Goal: Task Accomplishment & Management: Use online tool/utility

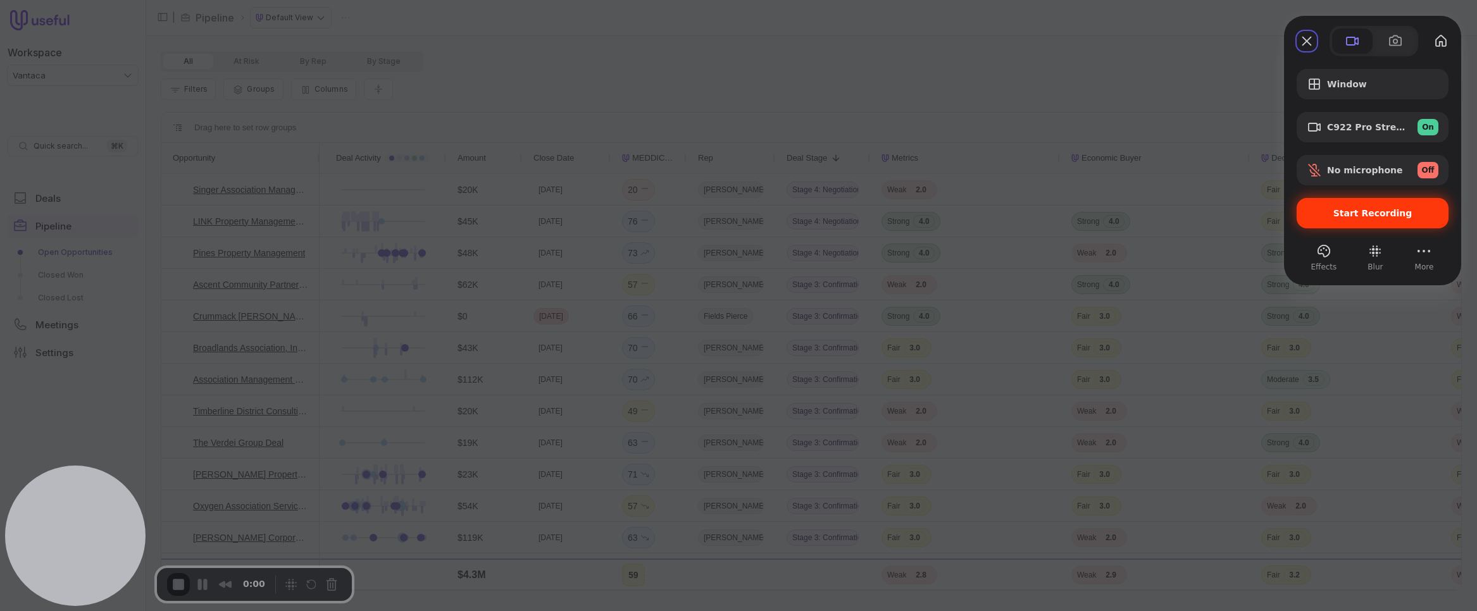
click at [1336, 167] on span "No microphone" at bounding box center [1365, 170] width 76 height 10
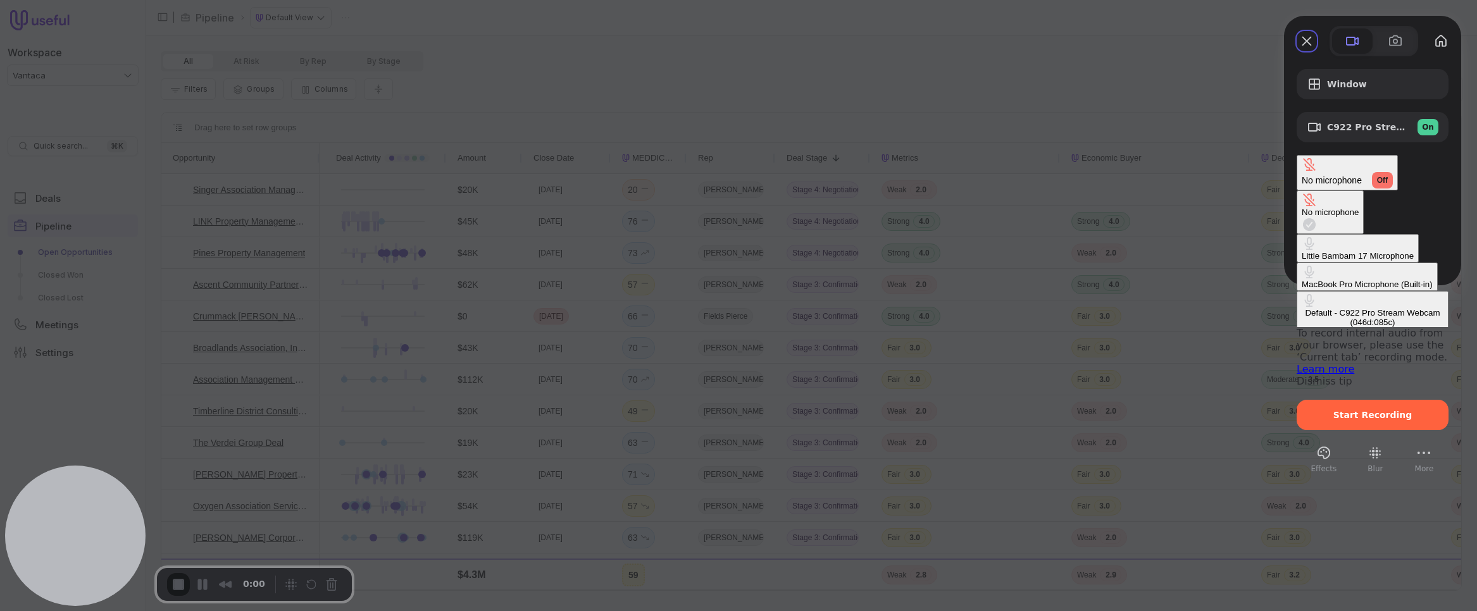
click at [1302, 308] on div "Default - C922 Pro Stream Webcam (046d:085c)" at bounding box center [1373, 317] width 142 height 19
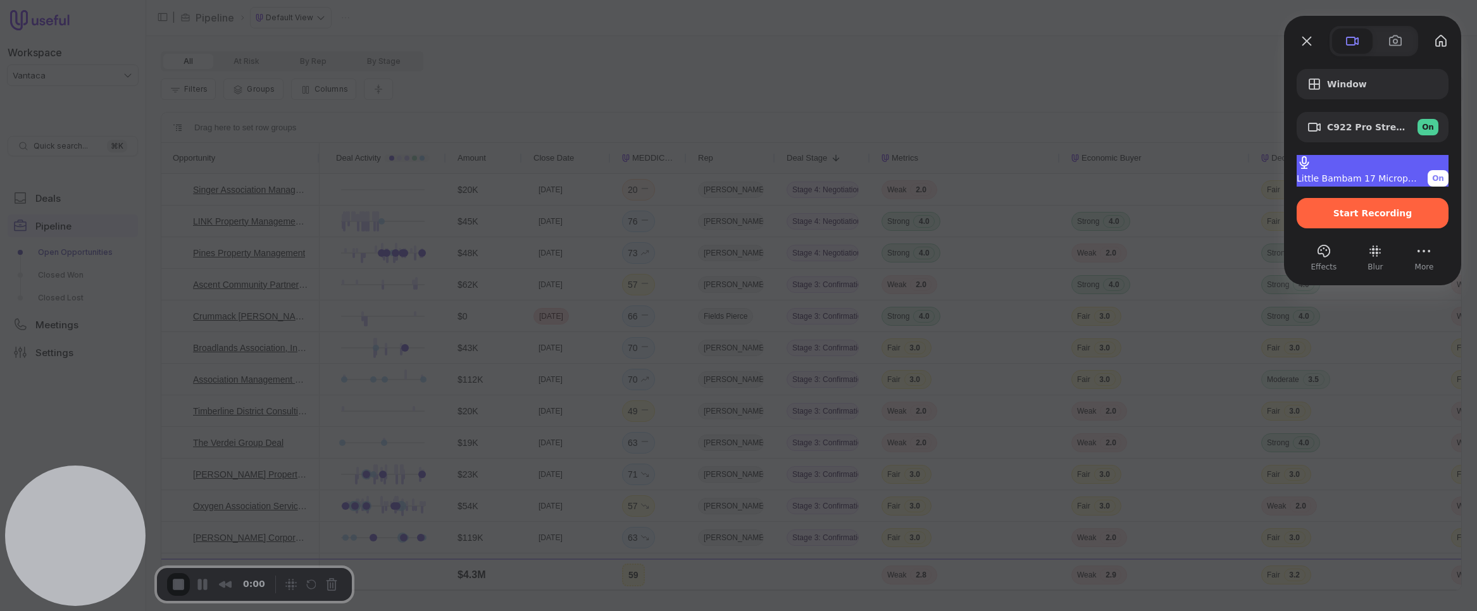
click at [1361, 173] on span "Little Bambam 17 Microphone" at bounding box center [1357, 178] width 121 height 10
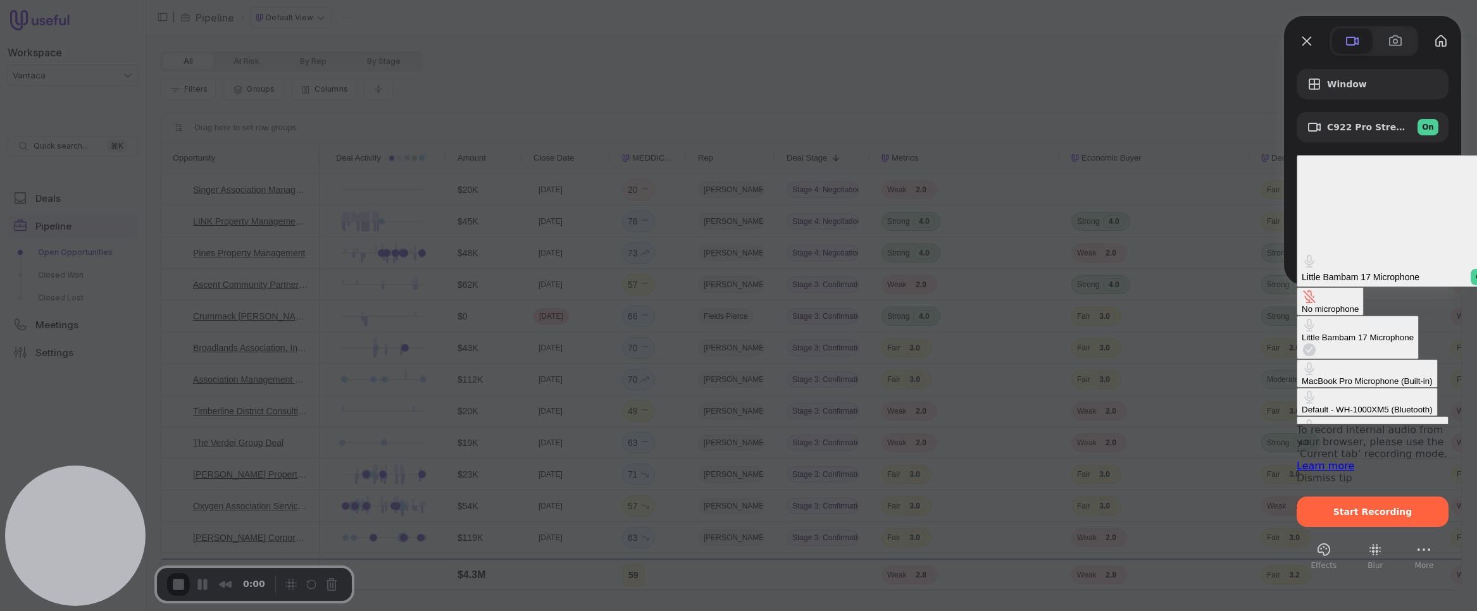
click at [1297, 388] on \(Bluetooth\) "Default - WH-1000XM5 (Bluetooth)" at bounding box center [1367, 402] width 141 height 28
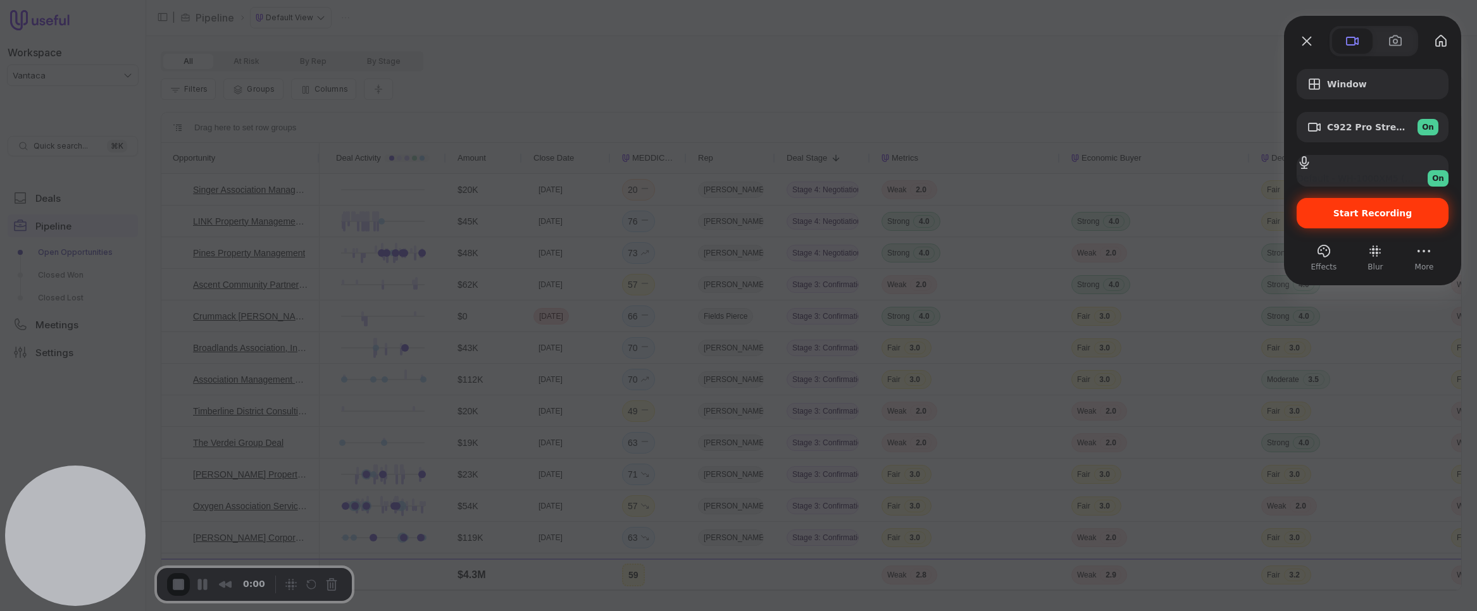
click at [1375, 223] on div "Start Recording" at bounding box center [1373, 213] width 152 height 30
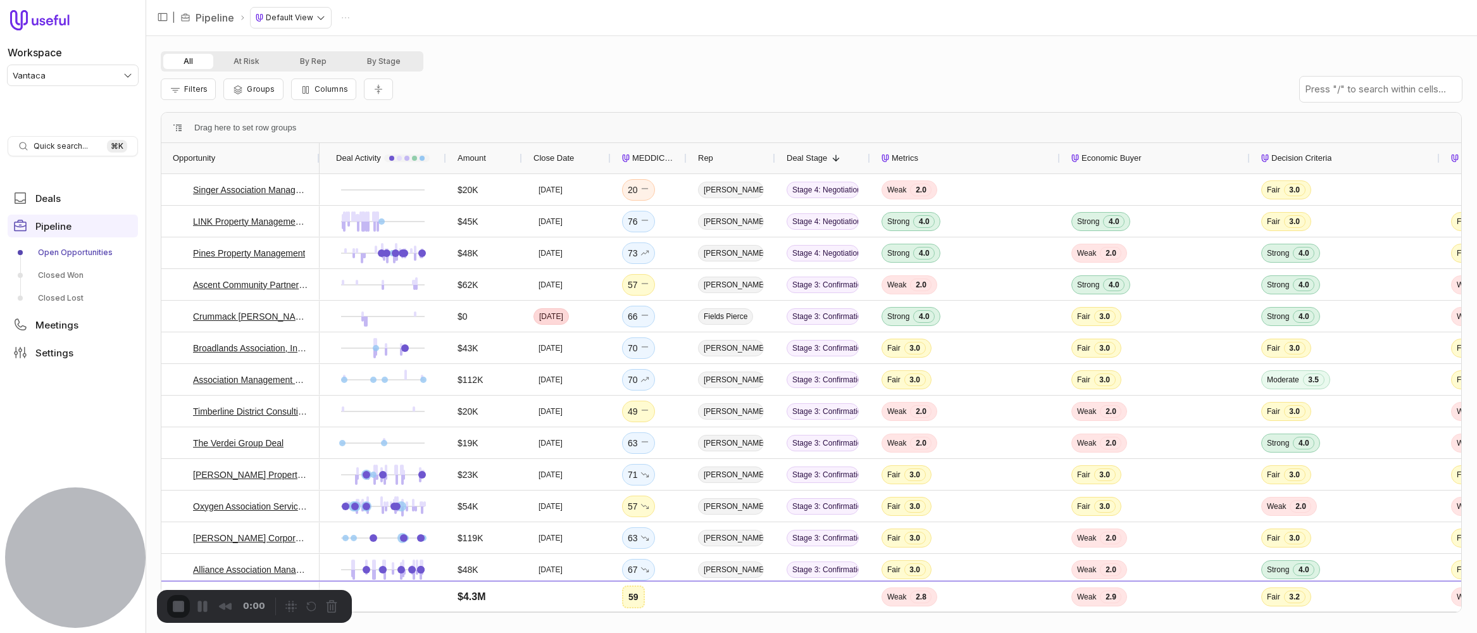
click at [738, 633] on div "1" at bounding box center [738, 639] width 1477 height 12
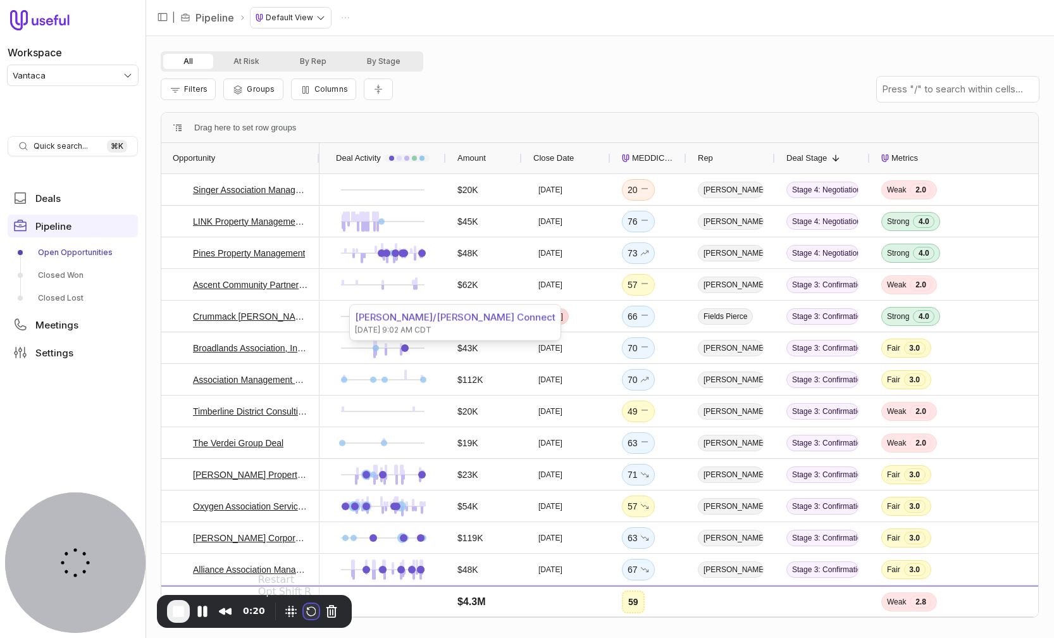
click at [313, 611] on button "Restart Recording" at bounding box center [311, 611] width 15 height 15
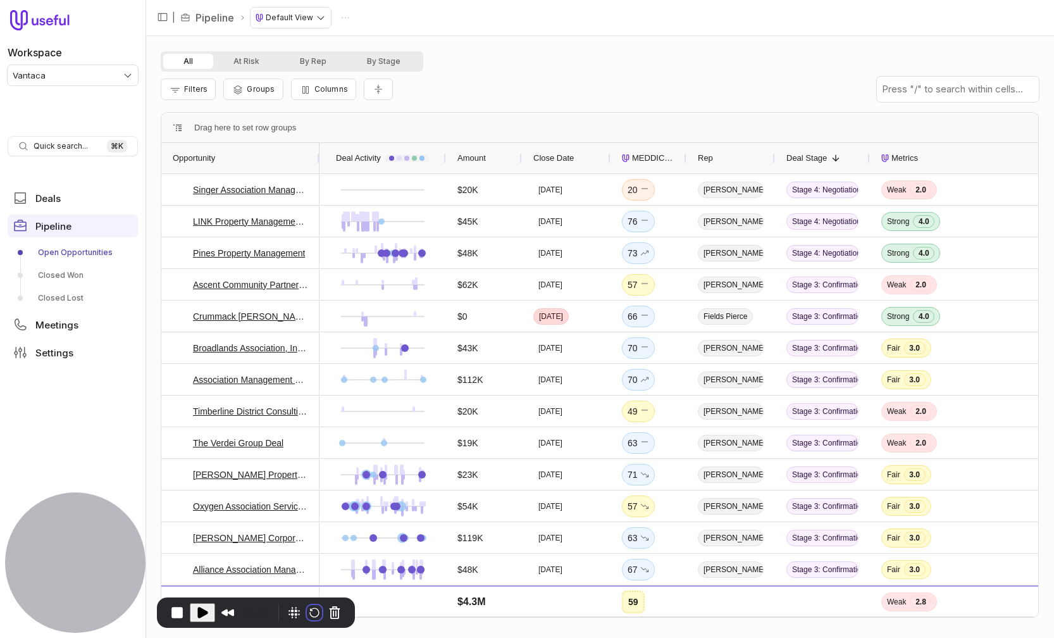
click at [326, 613] on button "Cancel Recording" at bounding box center [332, 611] width 20 height 20
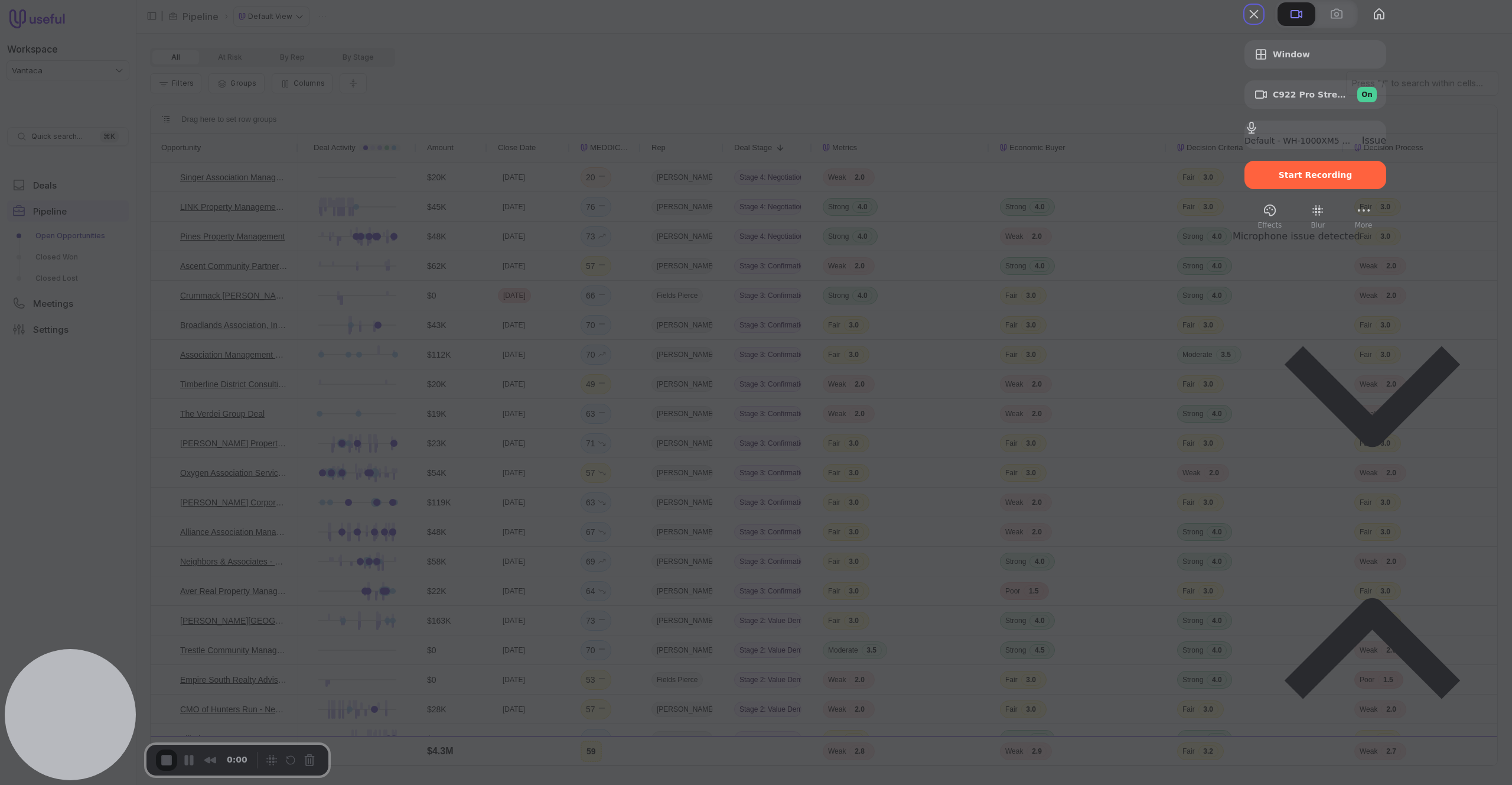
drag, startPoint x: 1402, startPoint y: 202, endPoint x: 1393, endPoint y: 63, distance: 139.3
click at [1393, 63] on div "Window C922 Pro Stream Webcam (046d:085c) On Default - WH-1000XM5 (Bluetooth) I…" at bounding box center [1315, 129] width 165 height 202
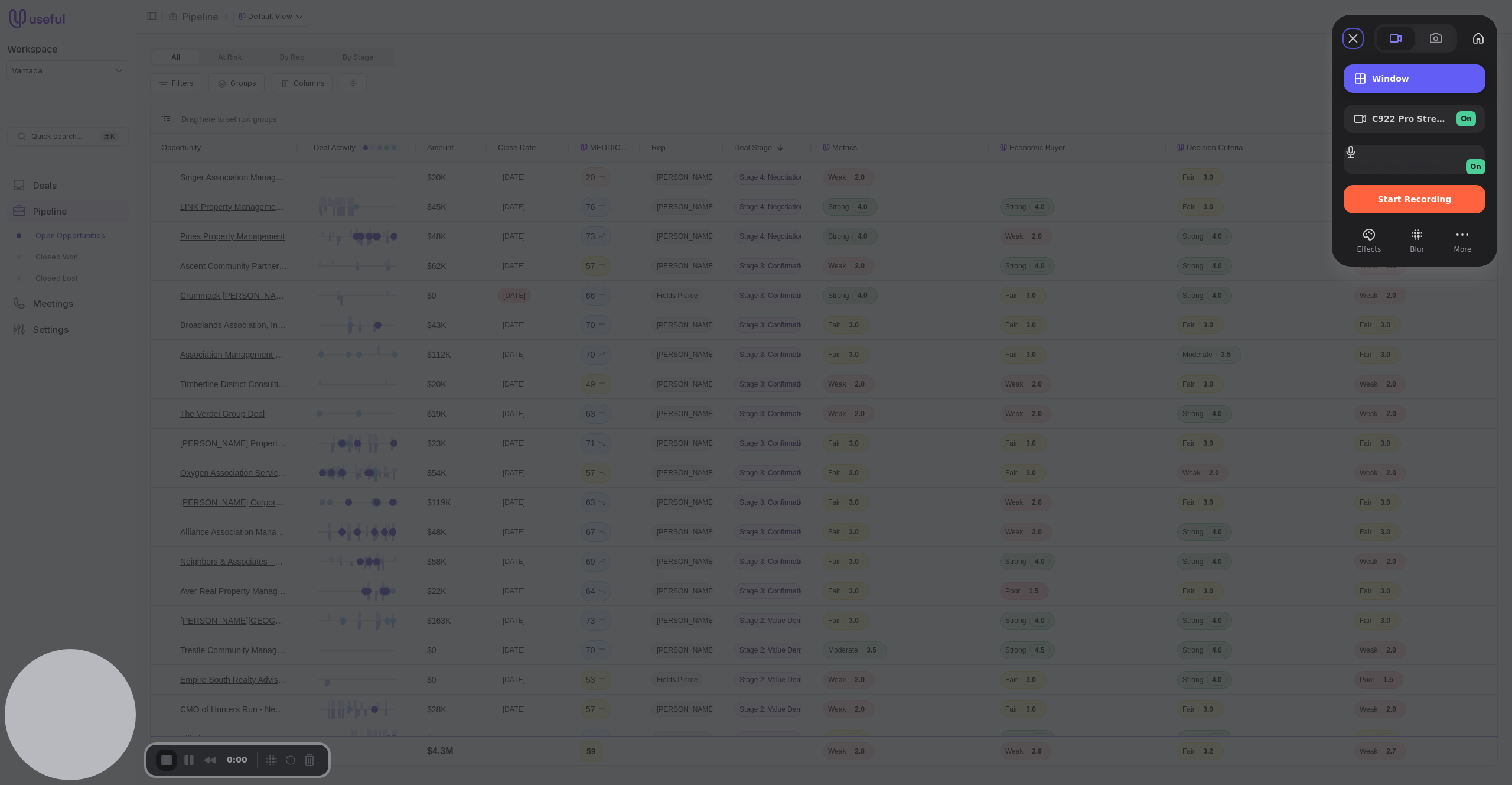
click at [1392, 79] on span "Window" at bounding box center [1423, 78] width 104 height 9
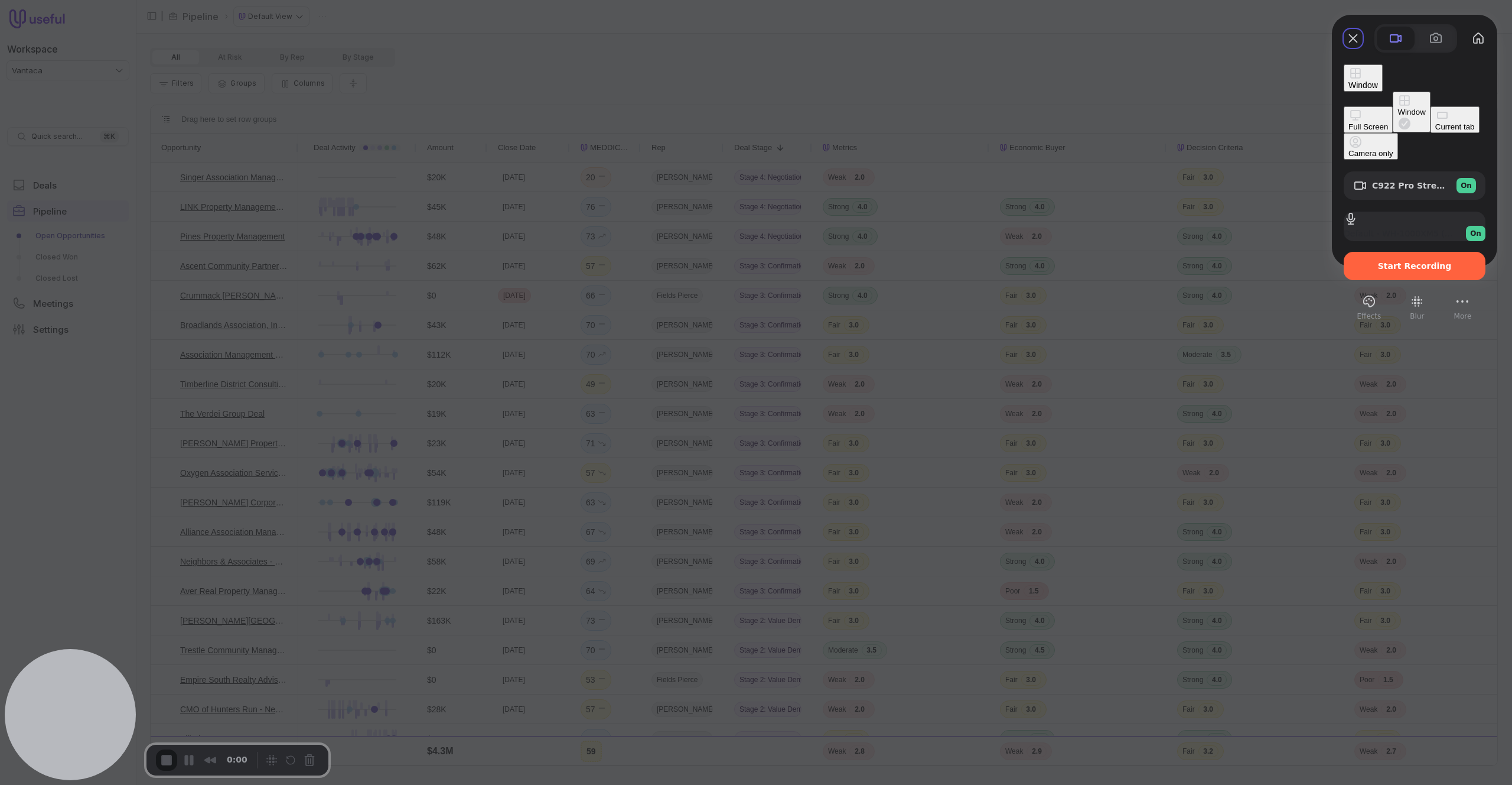
click at [1349, 122] on div "Full Screen" at bounding box center [1368, 126] width 39 height 8
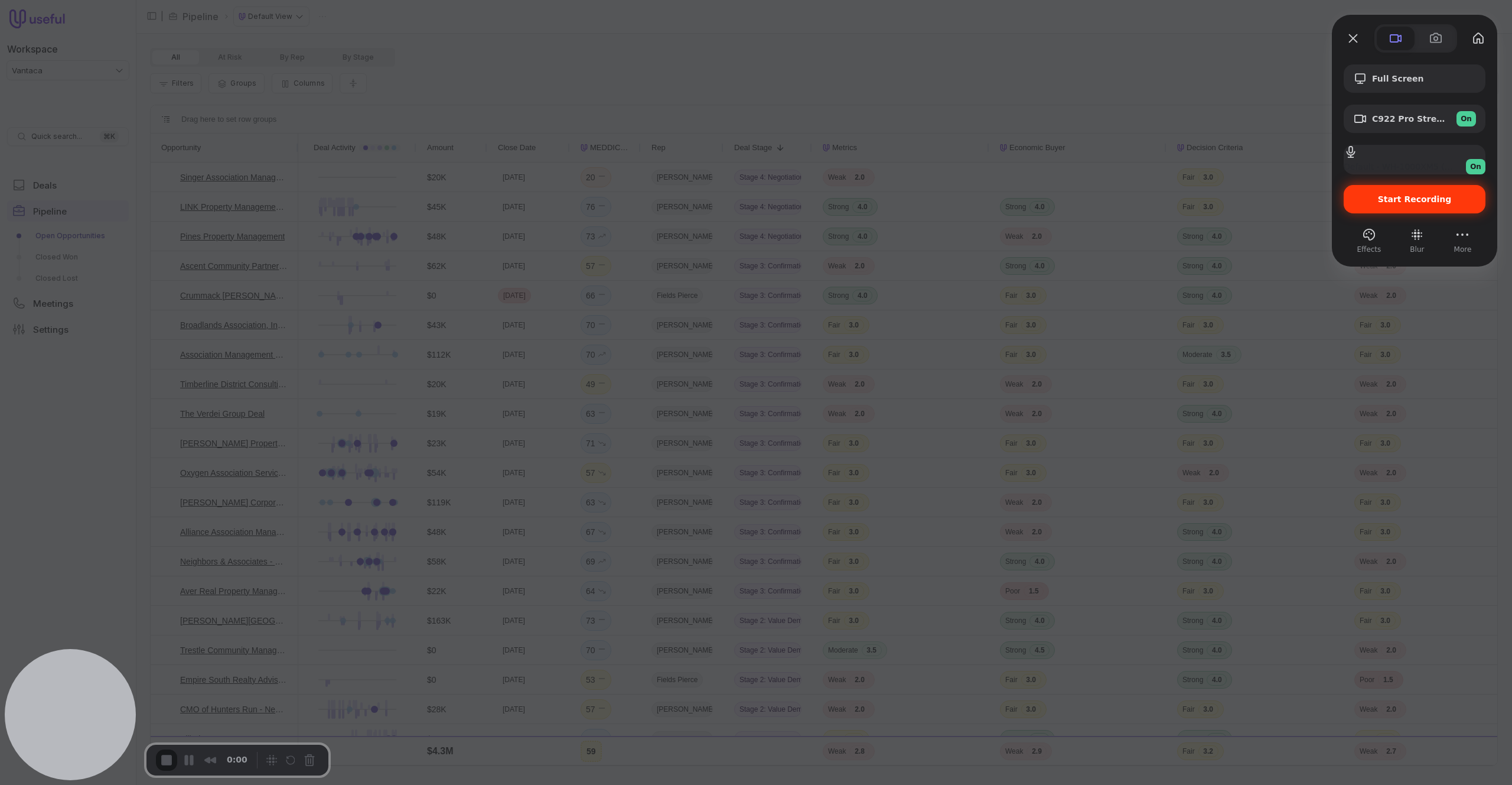
click at [1421, 196] on span "Start Recording" at bounding box center [1415, 199] width 74 height 9
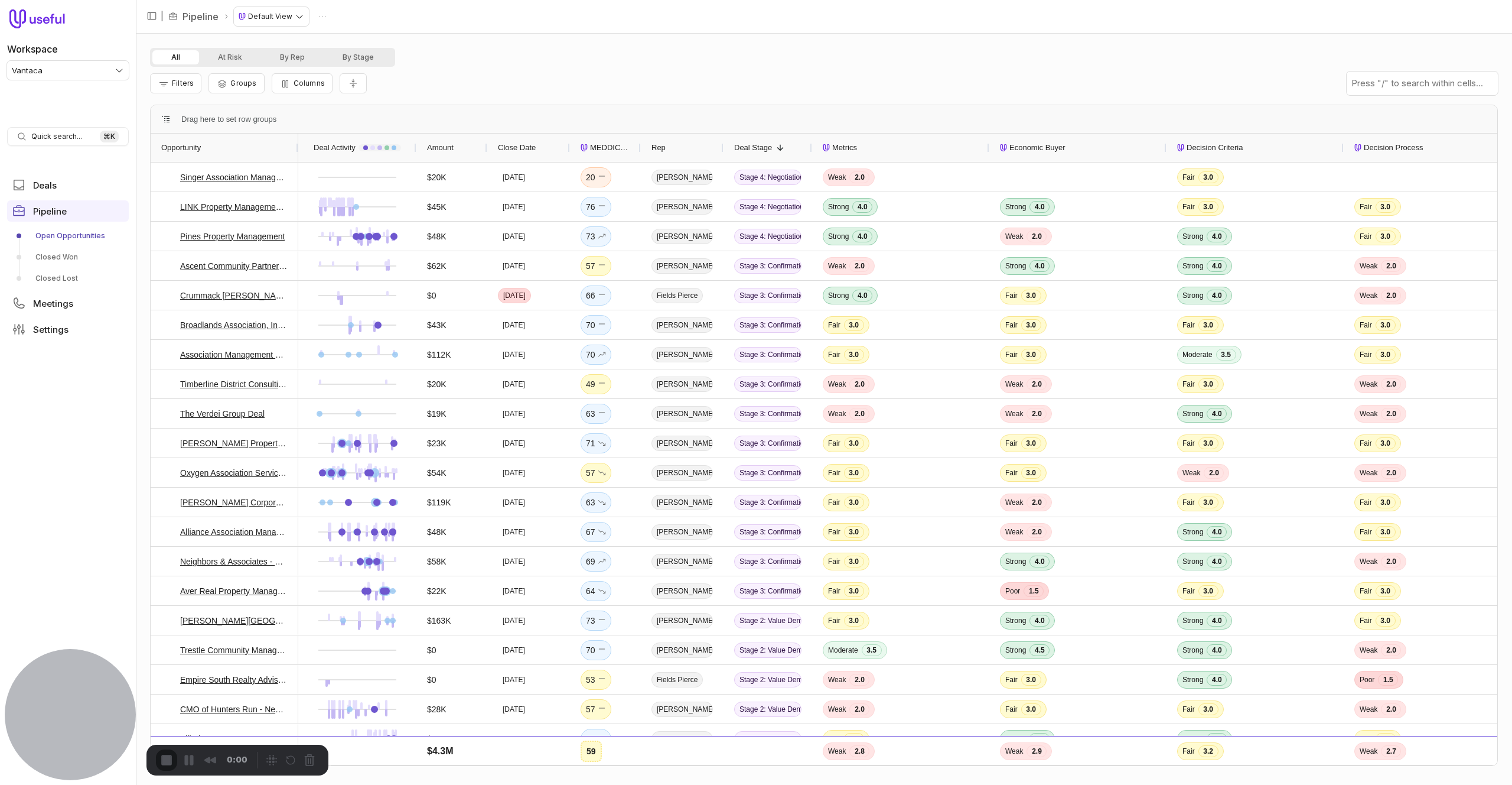
click at [566, 60] on div "All At Risk By Rep By Stage" at bounding box center [824, 57] width 1348 height 19
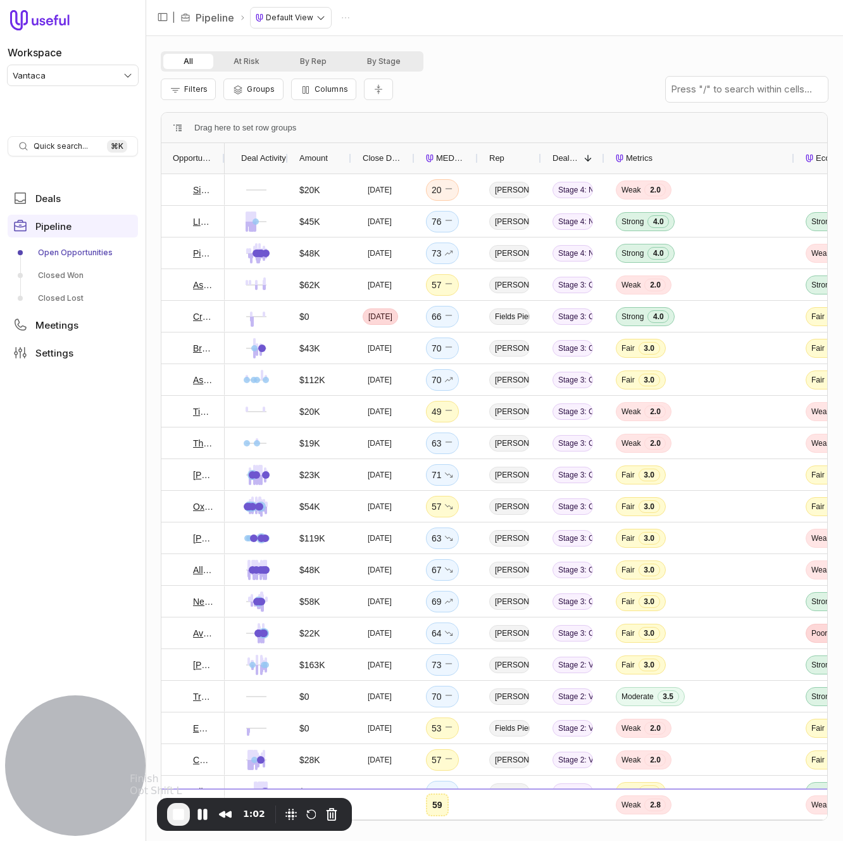
drag, startPoint x: 180, startPoint y: 815, endPoint x: 337, endPoint y: 37, distance: 792.9
click at [180, 815] on span "End Recording" at bounding box center [178, 813] width 15 height 15
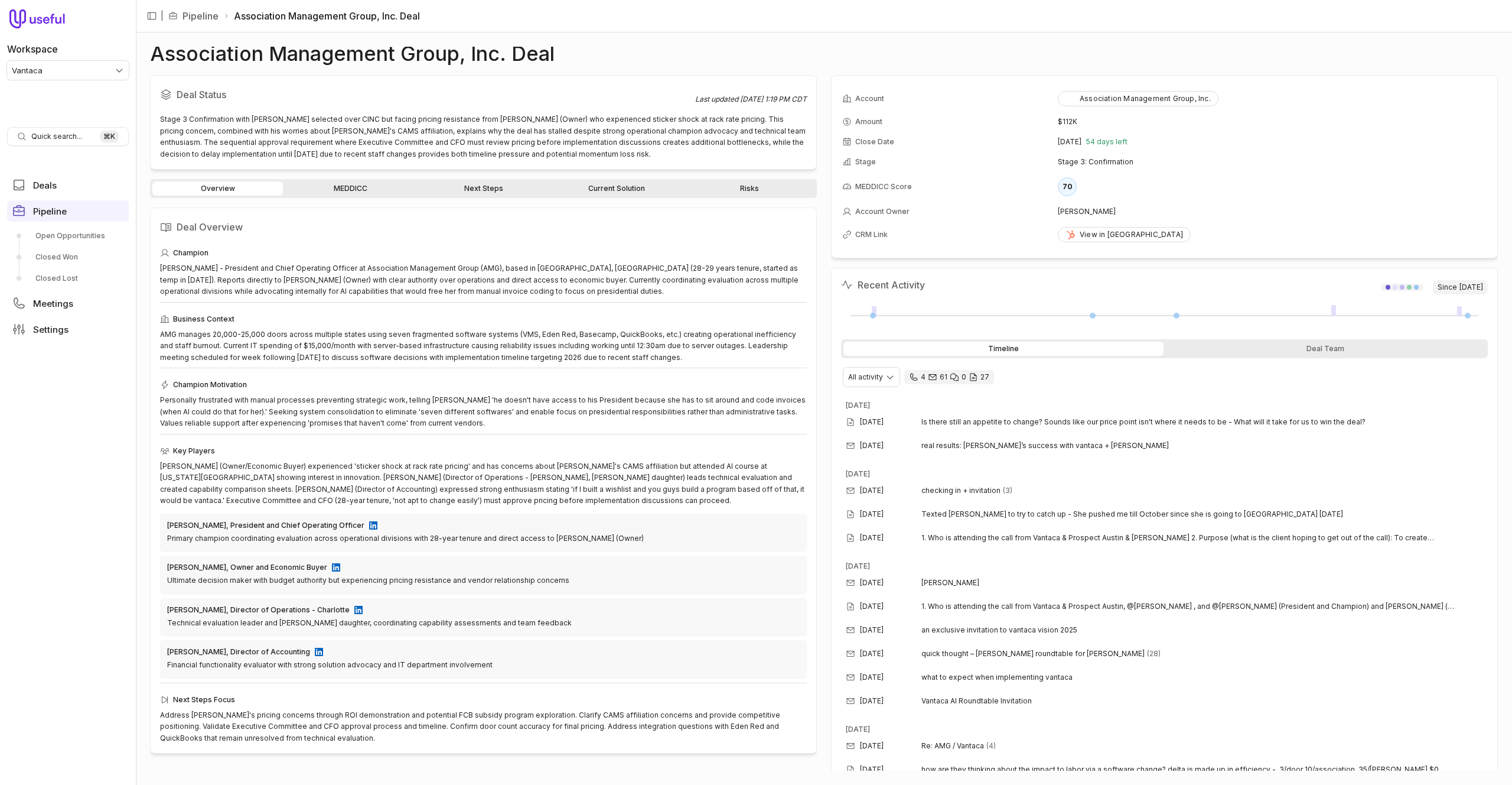
click at [362, 183] on link "MEDDICC" at bounding box center [351, 188] width 131 height 14
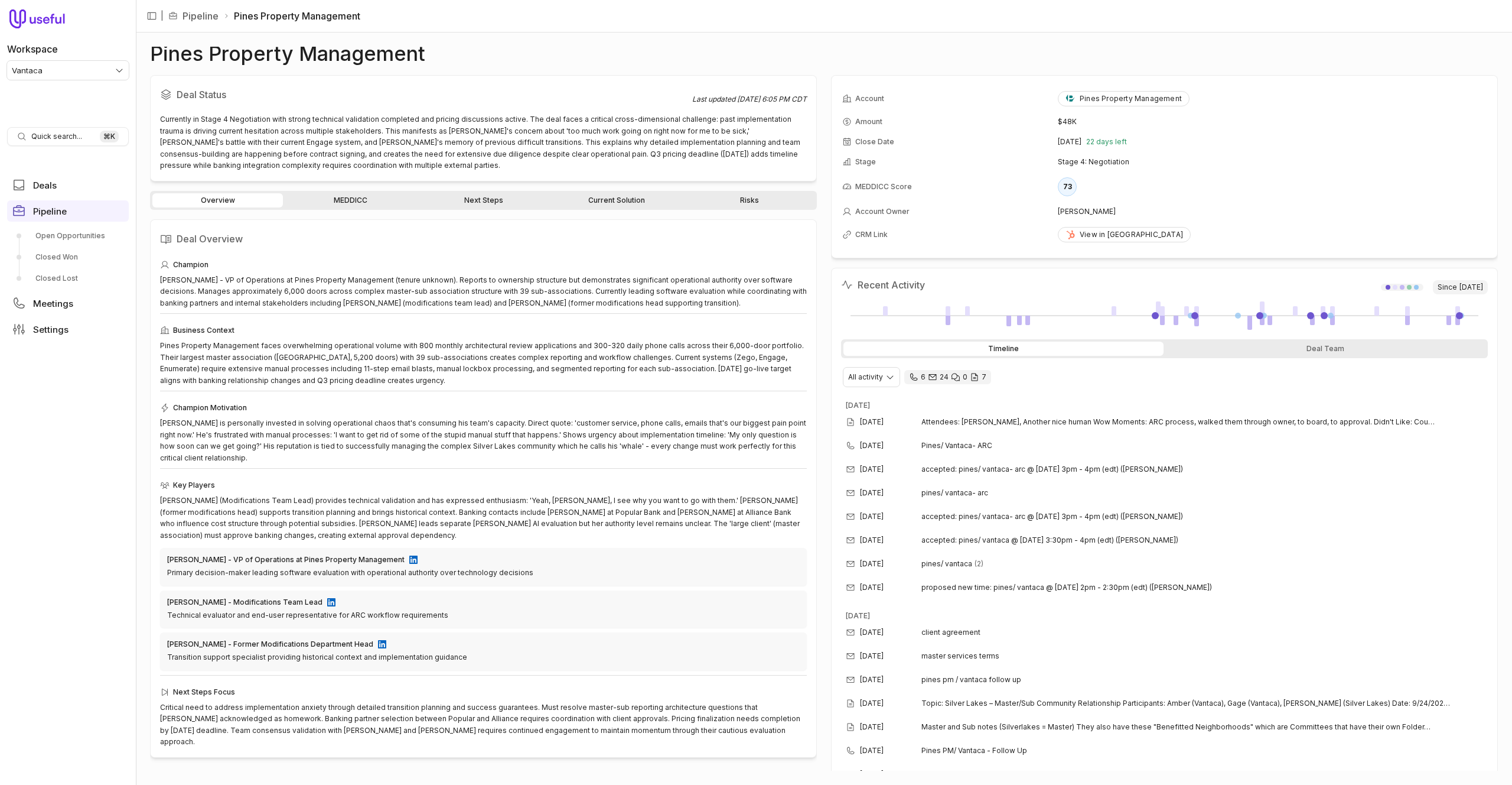
click at [355, 201] on link "MEDDICC" at bounding box center [351, 200] width 131 height 14
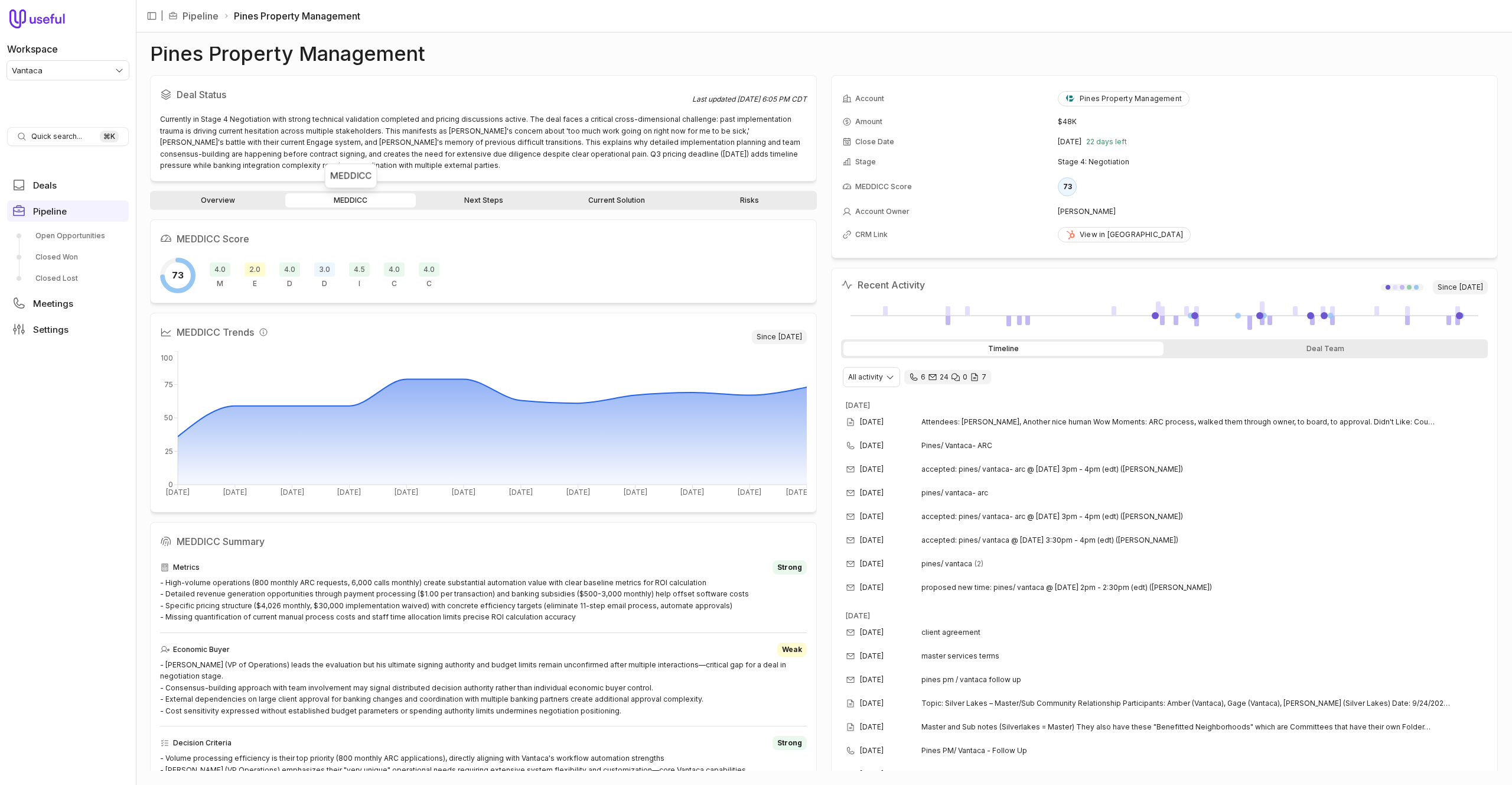
click at [258, 270] on span "2.0" at bounding box center [255, 269] width 21 height 14
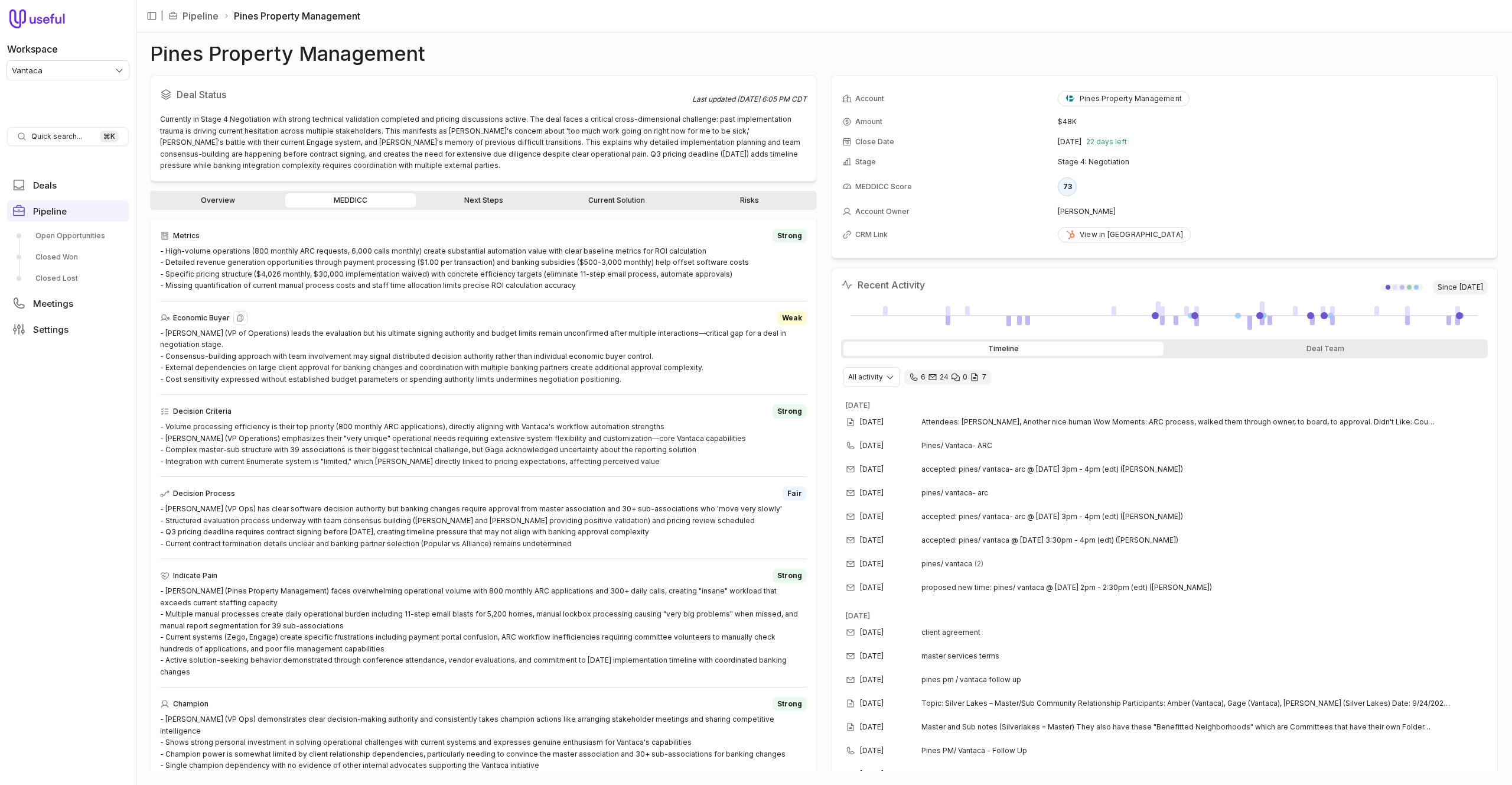
scroll to position [330, 0]
click at [190, 358] on div "- Robert Moses (VP of Operations) leads the evaluation but his ultimate signing…" at bounding box center [483, 357] width 647 height 58
click at [236, 199] on link "Overview" at bounding box center [217, 200] width 131 height 14
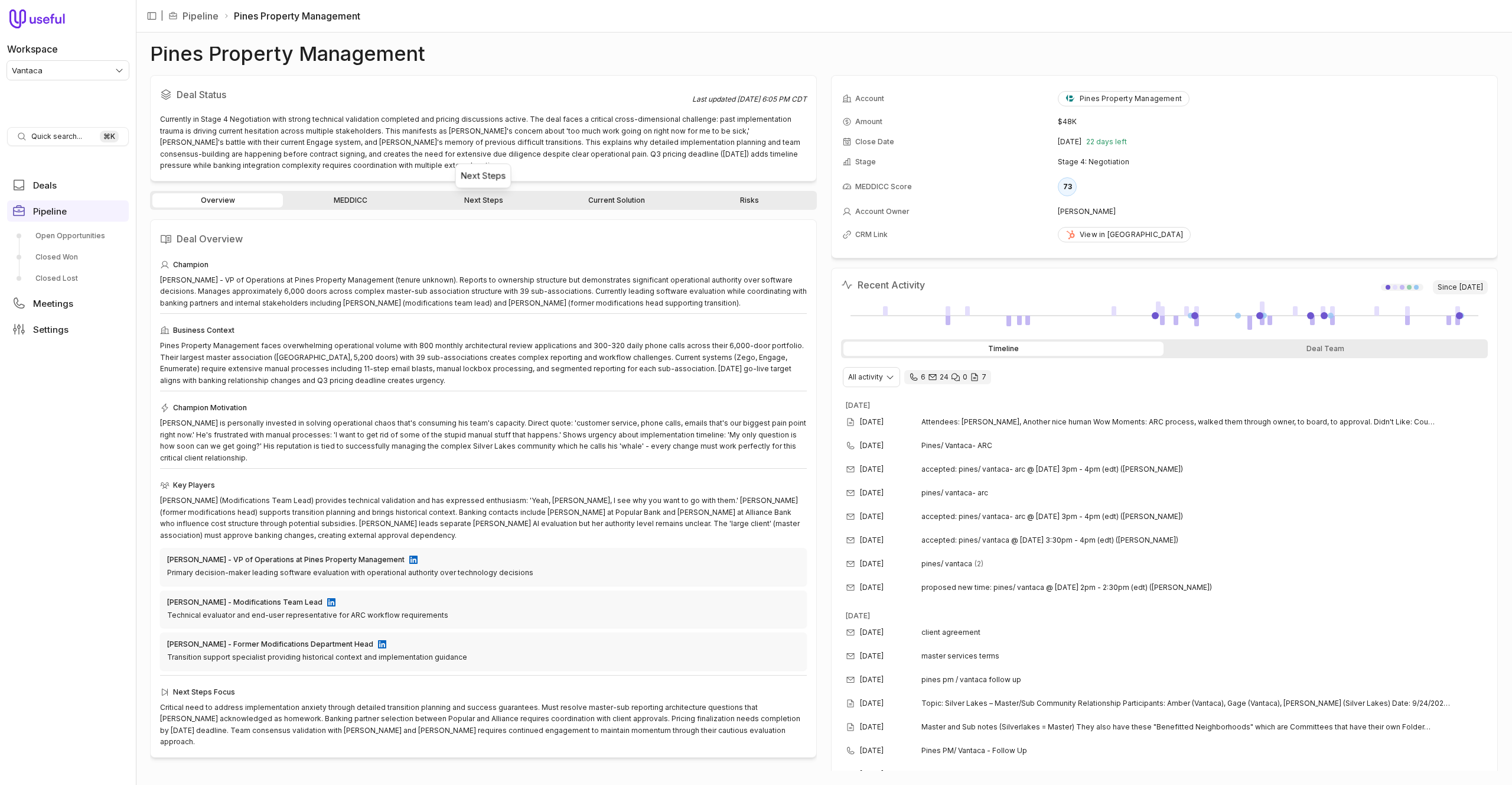
click at [477, 195] on link "Next Steps" at bounding box center [483, 200] width 131 height 14
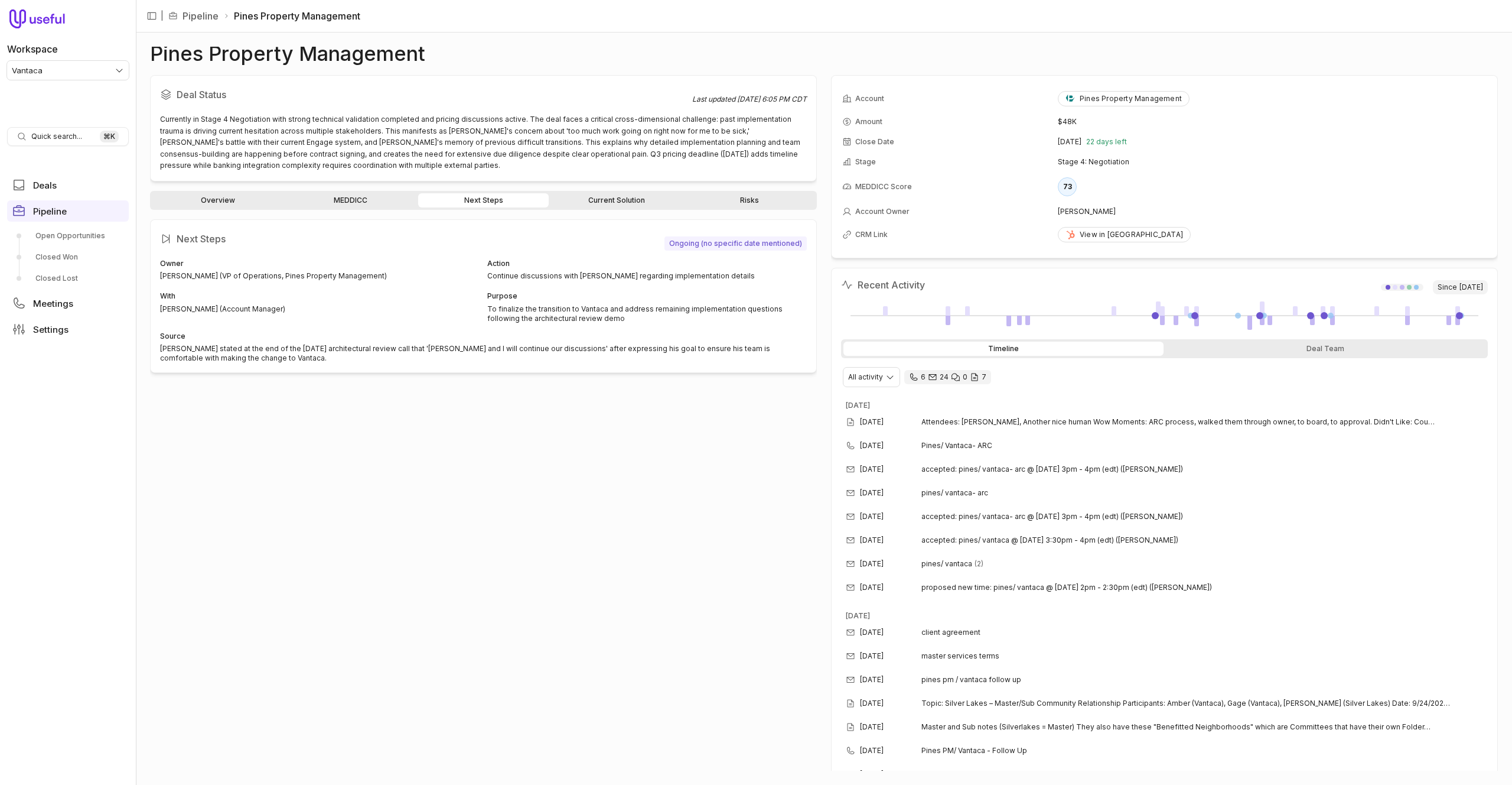
click at [221, 196] on link "Overview" at bounding box center [217, 200] width 131 height 14
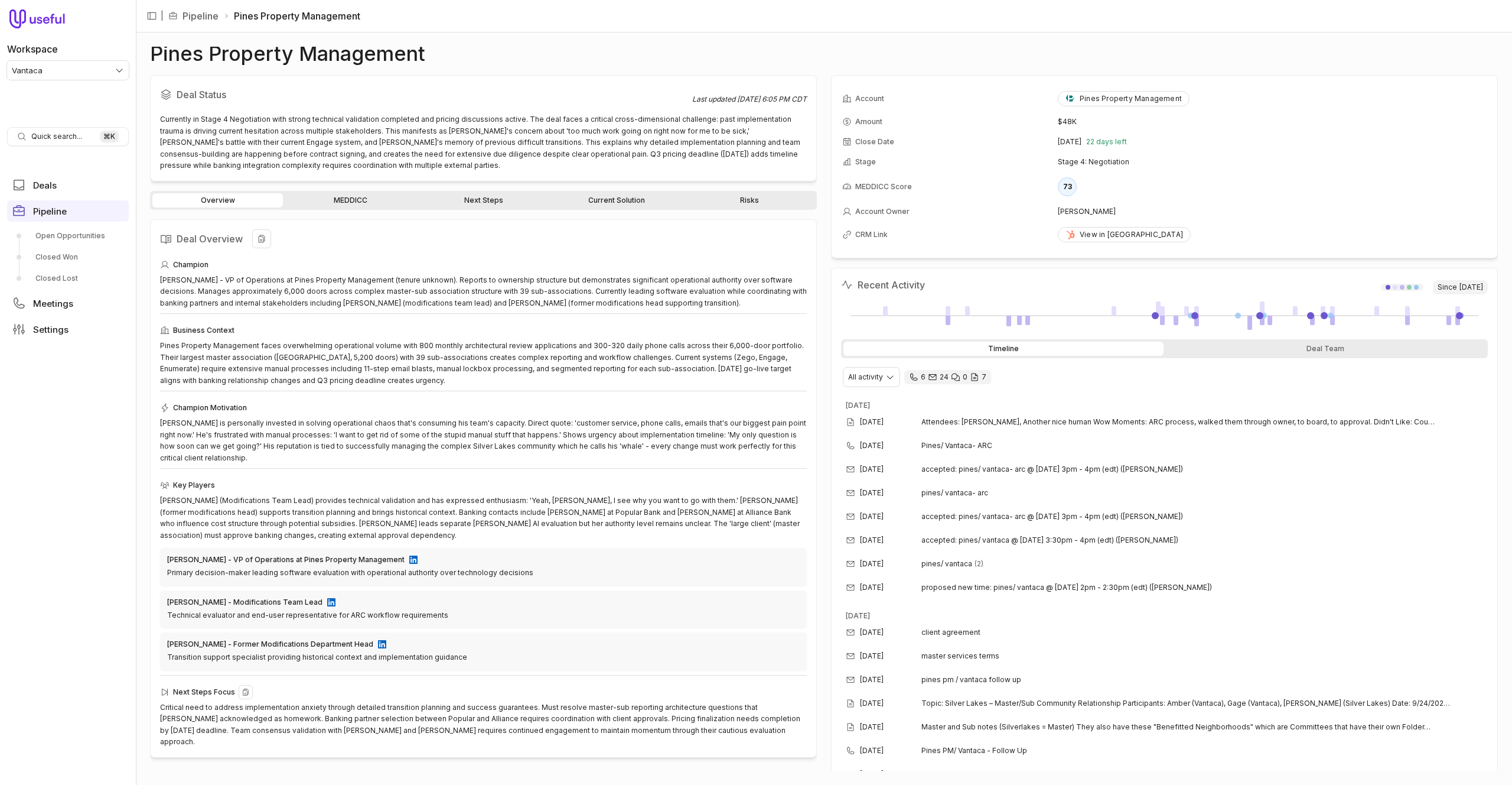
click at [359, 705] on div "Critical need to address implementation anxiety through detailed transition pla…" at bounding box center [483, 723] width 647 height 46
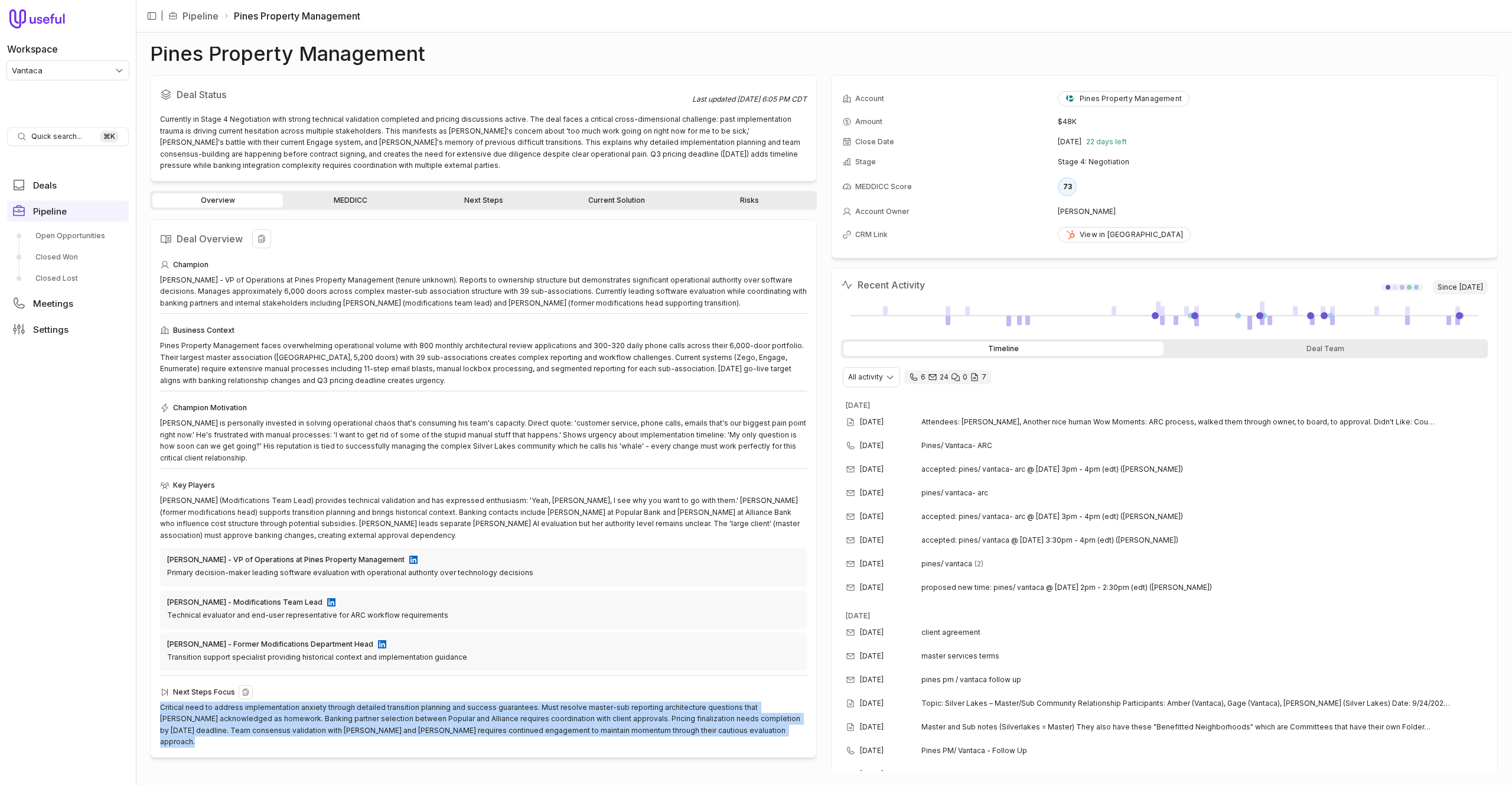
click at [359, 705] on div "Critical need to address implementation anxiety through detailed transition pla…" at bounding box center [483, 723] width 647 height 46
copy div "Critical need to address implementation anxiety through detailed transition pla…"
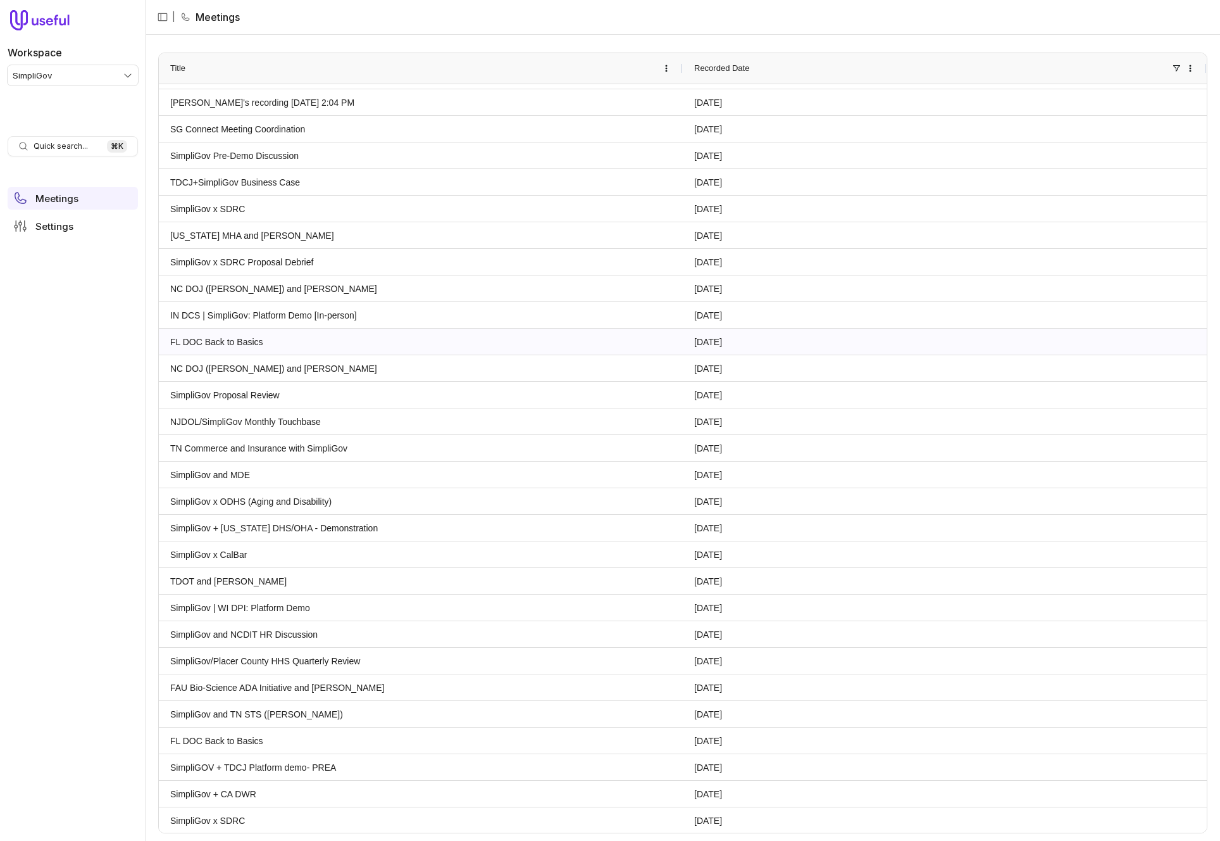
scroll to position [491, 0]
